Goal: Transaction & Acquisition: Purchase product/service

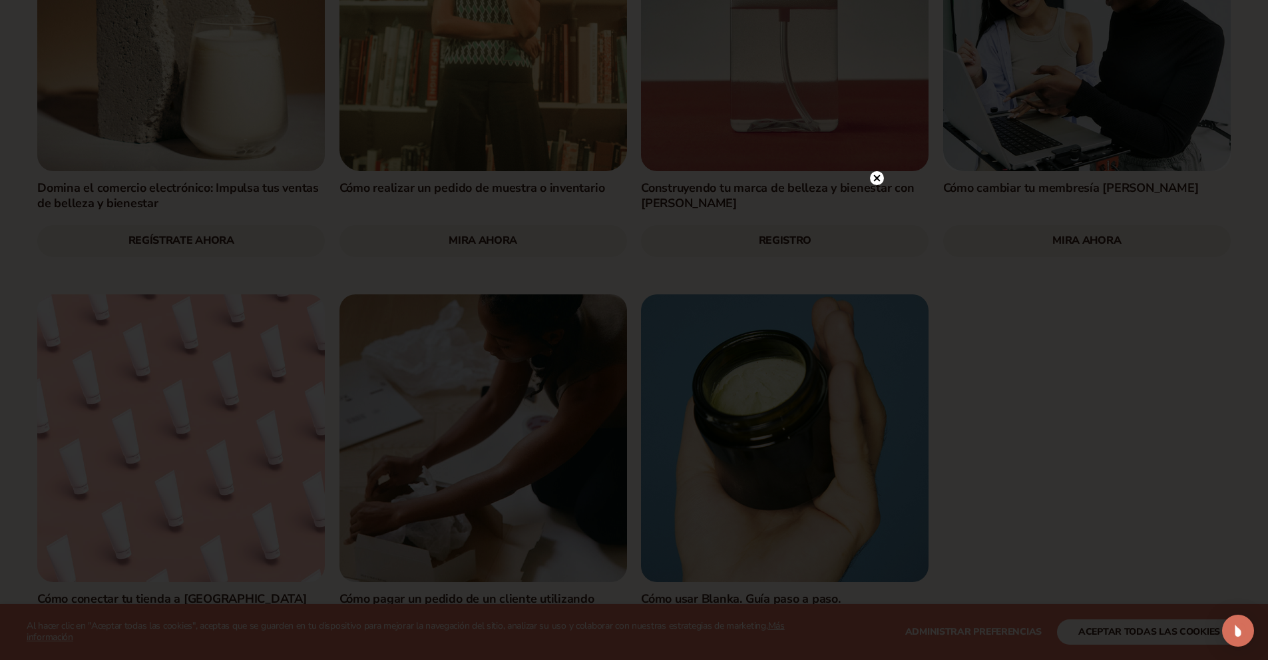
scroll to position [2080, 0]
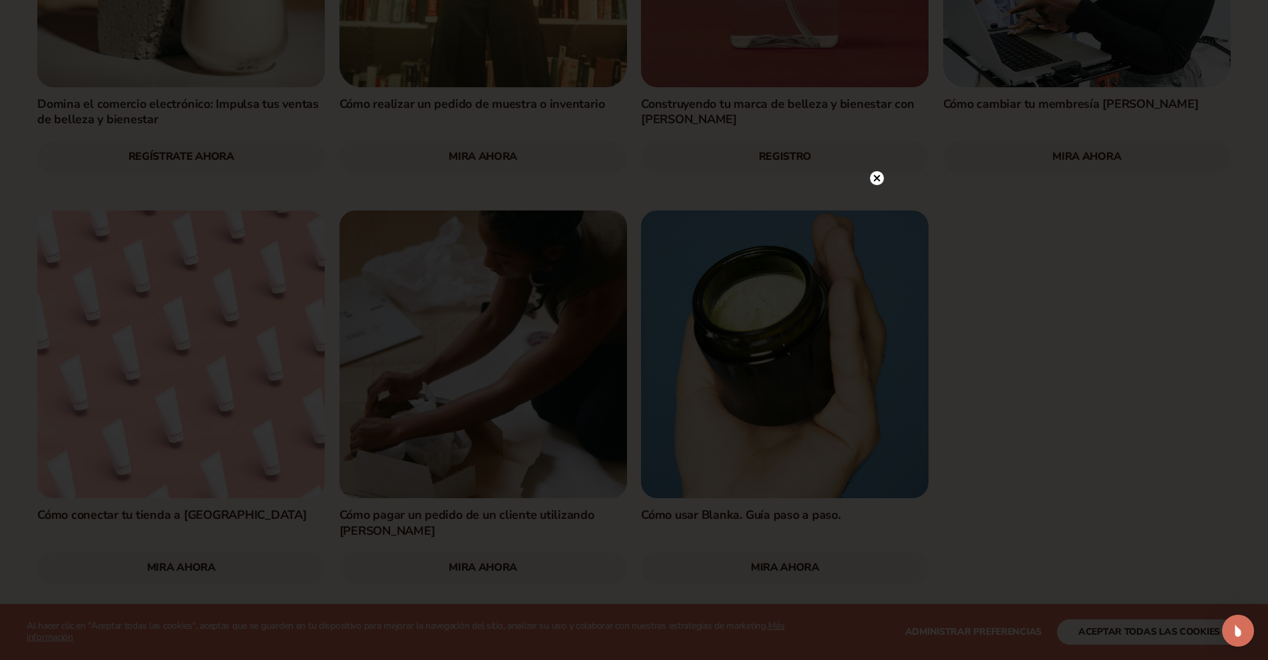
click at [875, 184] on circle at bounding box center [877, 178] width 14 height 14
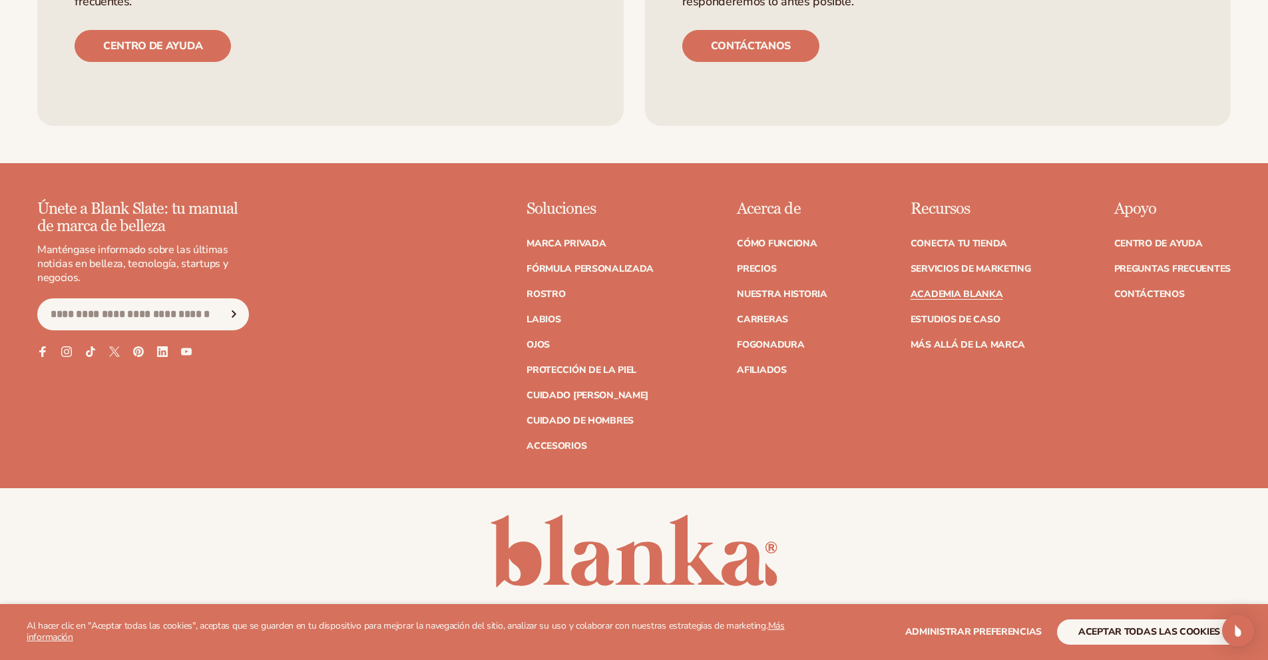
scroll to position [2934, 0]
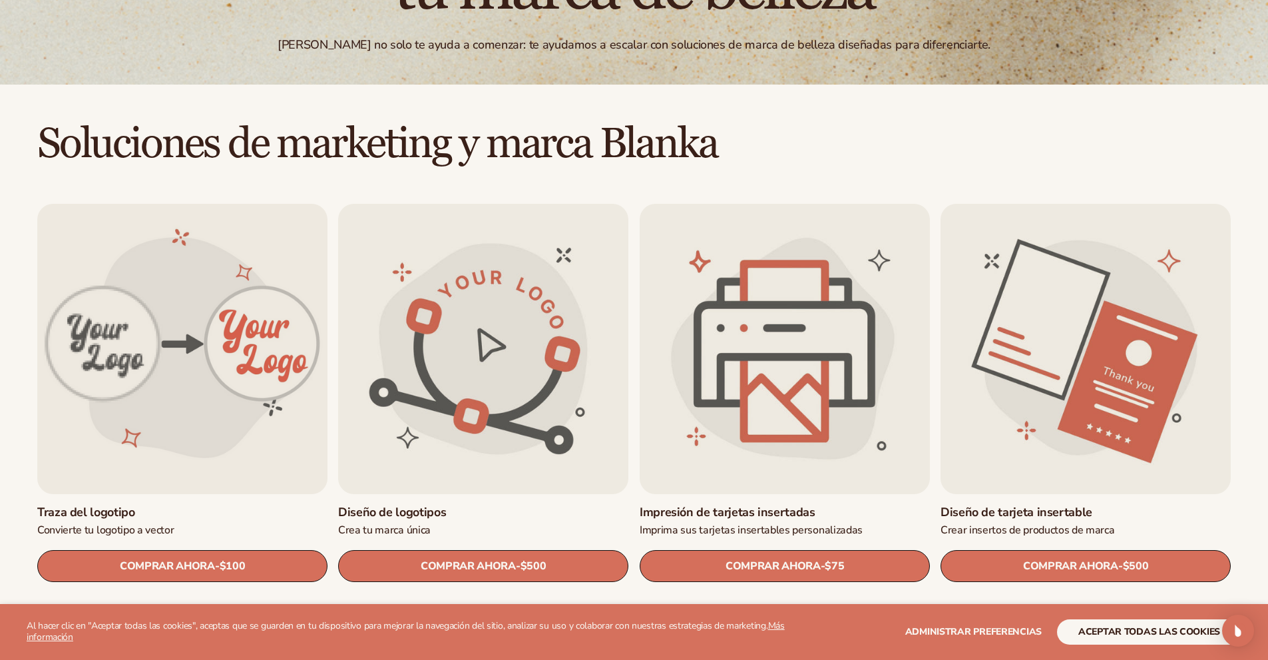
scroll to position [298, 0]
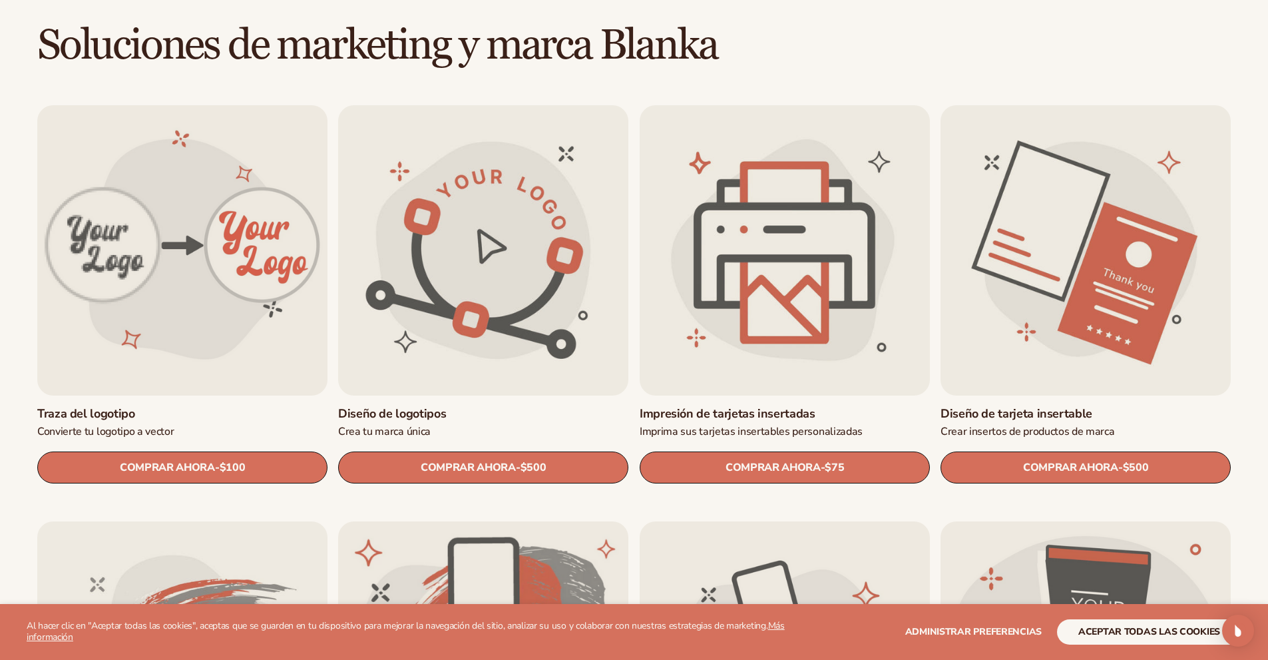
click at [412, 409] on link "Diseño de logotipos" at bounding box center [483, 413] width 290 height 15
